Goal: Information Seeking & Learning: Learn about a topic

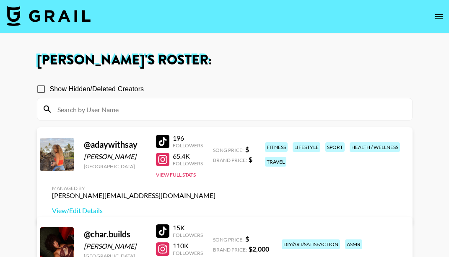
click at [164, 166] on div at bounding box center [162, 159] width 13 height 13
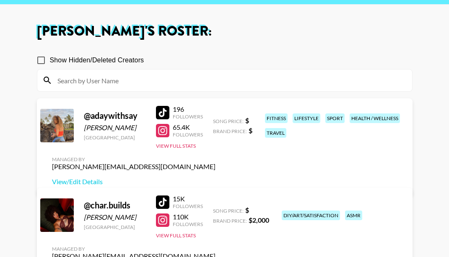
scroll to position [42, 0]
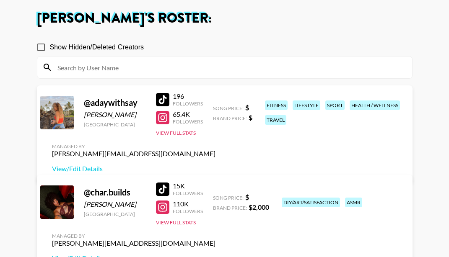
click at [164, 186] on div at bounding box center [162, 189] width 13 height 13
click at [169, 206] on link at bounding box center [164, 207] width 17 height 13
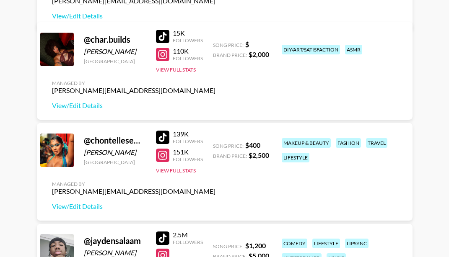
scroll to position [210, 0]
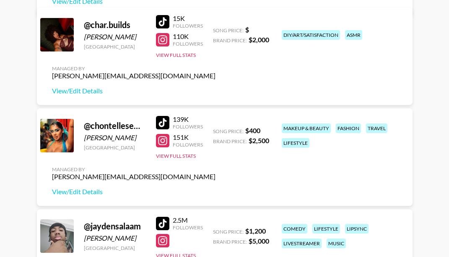
click at [161, 120] on div at bounding box center [162, 122] width 13 height 13
click at [165, 143] on div at bounding box center [162, 140] width 13 height 13
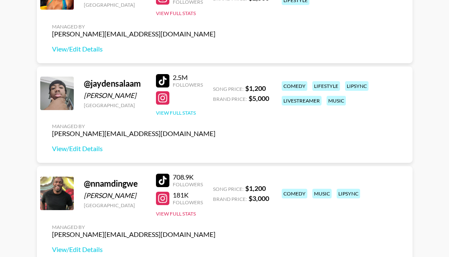
scroll to position [335, 0]
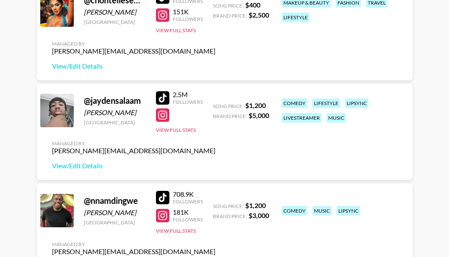
click at [164, 96] on div at bounding box center [162, 97] width 13 height 13
click at [161, 114] on div at bounding box center [162, 115] width 13 height 13
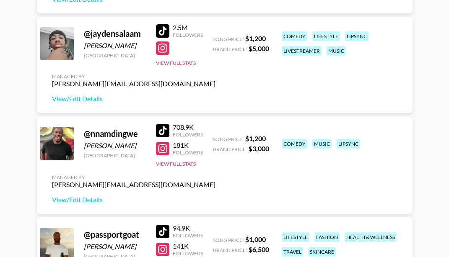
scroll to position [419, 0]
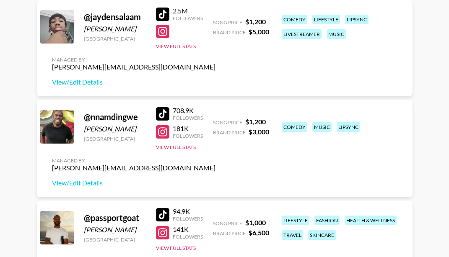
click at [167, 112] on div at bounding box center [162, 113] width 13 height 13
click at [179, 127] on div "181K" at bounding box center [188, 129] width 30 height 8
click at [164, 135] on div at bounding box center [162, 131] width 13 height 13
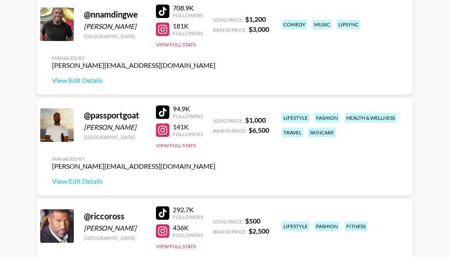
scroll to position [545, 0]
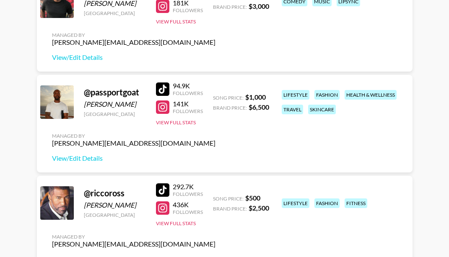
click at [166, 90] on div at bounding box center [162, 89] width 13 height 13
click at [160, 106] on div at bounding box center [162, 107] width 13 height 13
click at [164, 188] on div at bounding box center [162, 190] width 13 height 13
click at [164, 204] on div at bounding box center [162, 208] width 13 height 13
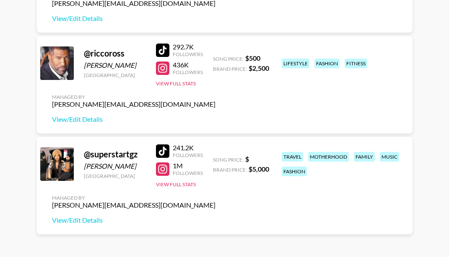
scroll to position [713, 0]
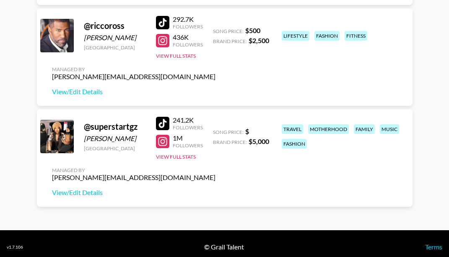
click at [166, 124] on div at bounding box center [162, 123] width 13 height 13
click at [161, 143] on div at bounding box center [162, 141] width 13 height 13
